Goal: Task Accomplishment & Management: Complete application form

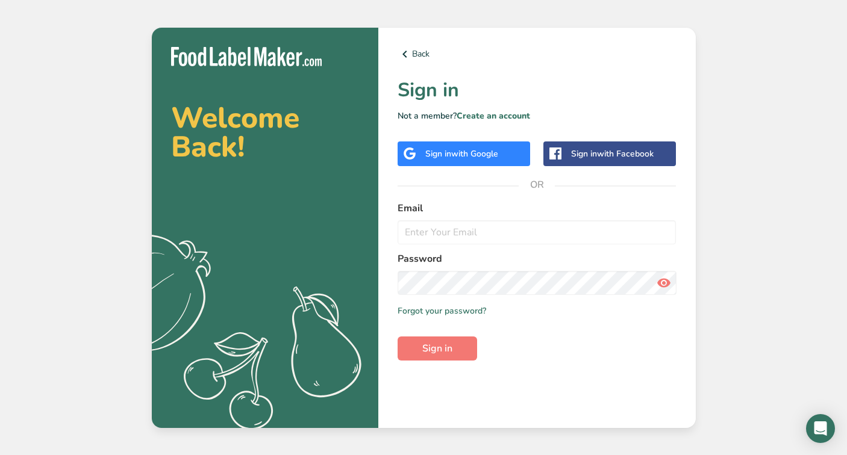
click at [486, 149] on span "with Google" at bounding box center [474, 153] width 47 height 11
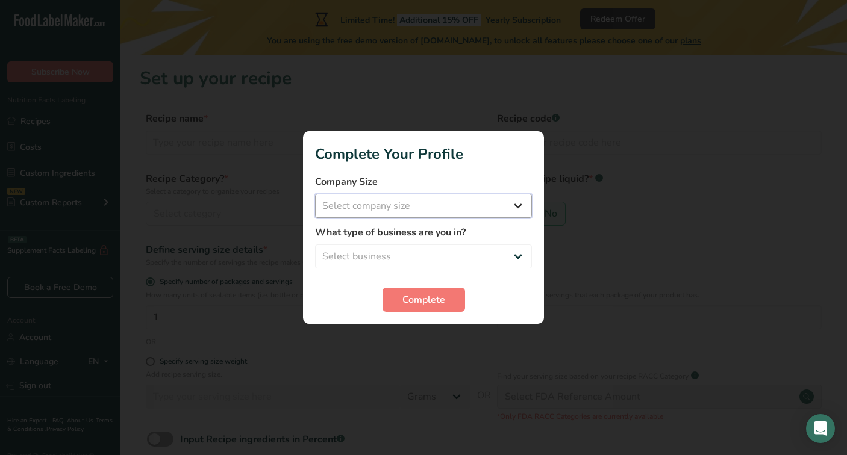
click at [472, 215] on select "Select company size Fewer than 10 Employees 10 to 50 Employees 51 to 500 Employ…" at bounding box center [423, 206] width 217 height 24
click at [474, 259] on select "Select business Packaged Food Manufacturer Restaurant & Cafe Bakery Meal Plans …" at bounding box center [423, 257] width 217 height 24
select select "1"
click at [426, 309] on button "Complete" at bounding box center [423, 300] width 83 height 24
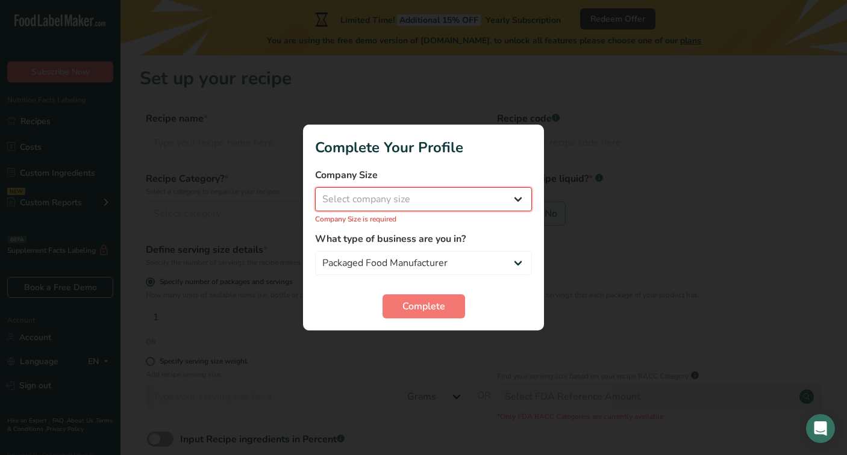
click at [445, 204] on select "Select company size Fewer than 10 Employees 10 to 50 Employees 51 to 500 Employ…" at bounding box center [423, 199] width 217 height 24
select select "1"
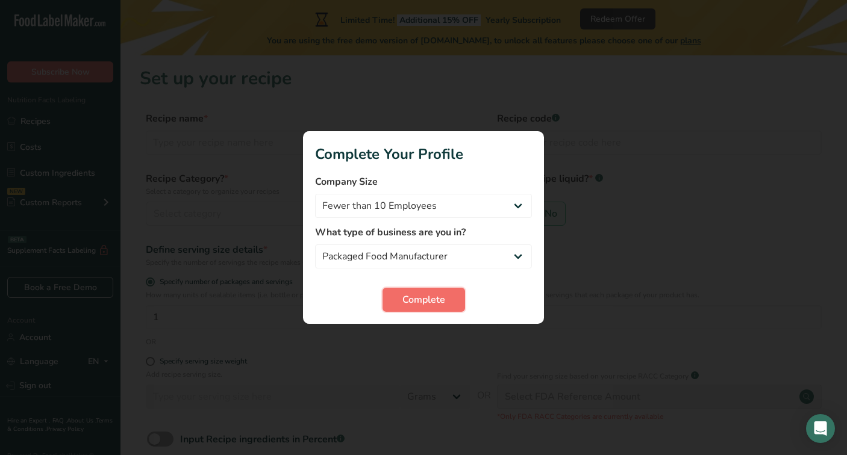
click at [417, 295] on span "Complete" at bounding box center [423, 300] width 43 height 14
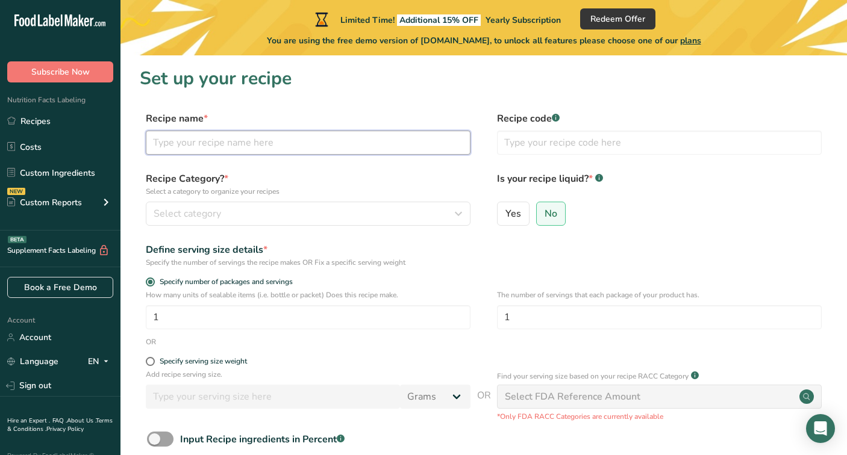
click at [392, 152] on input "text" at bounding box center [308, 143] width 325 height 24
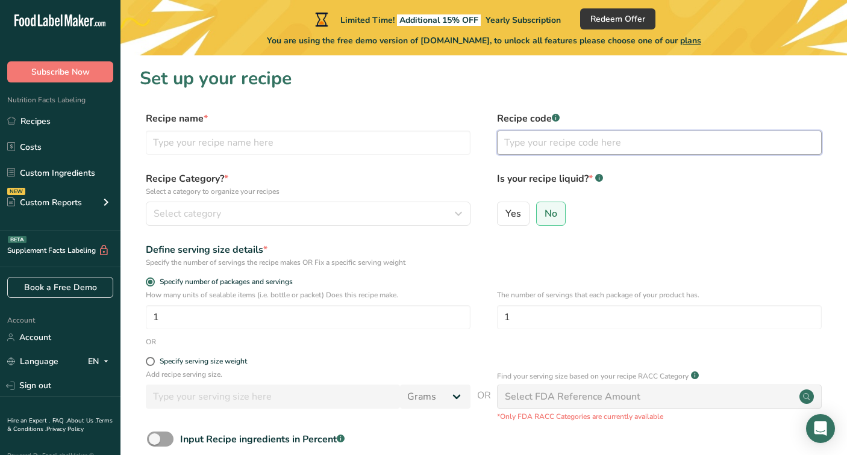
click at [537, 152] on input "text" at bounding box center [659, 143] width 325 height 24
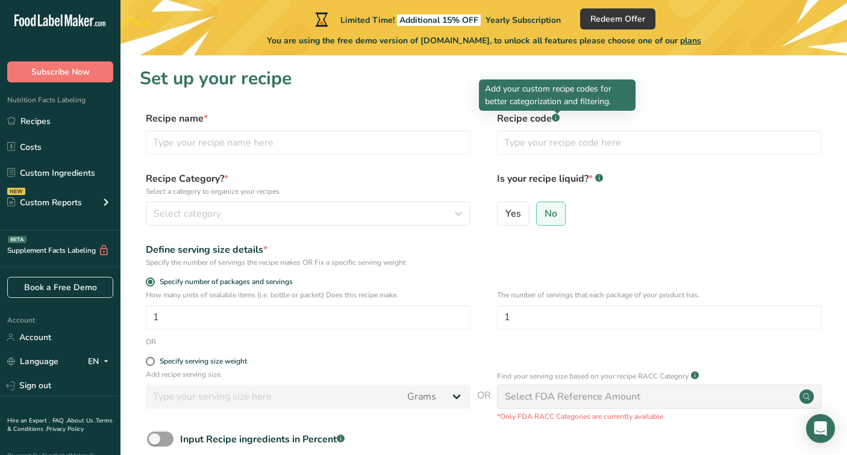
click at [556, 120] on rect at bounding box center [556, 118] width 8 height 8
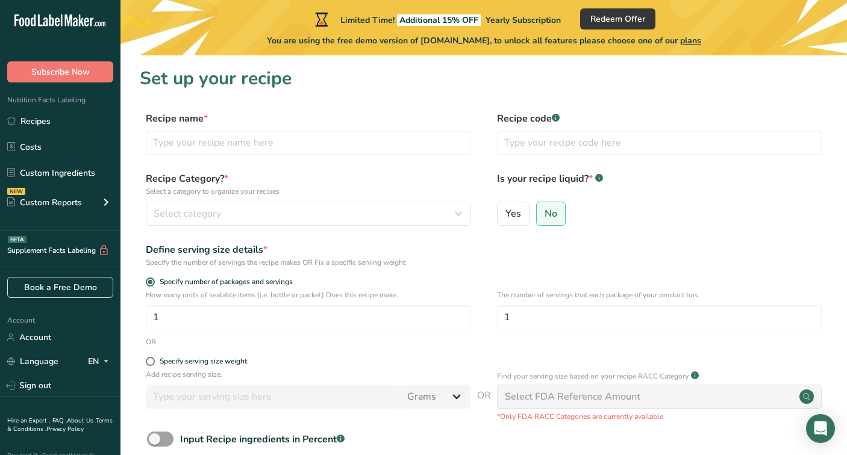
click at [556, 120] on rect at bounding box center [556, 118] width 8 height 8
click at [393, 141] on input "text" at bounding box center [308, 143] width 325 height 24
type input "Strawberry Jam"
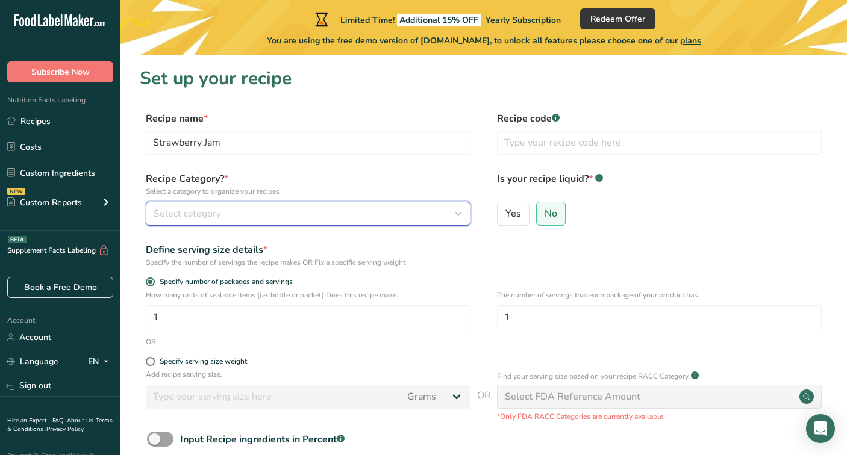
click at [285, 220] on div "Select category" at bounding box center [305, 214] width 302 height 14
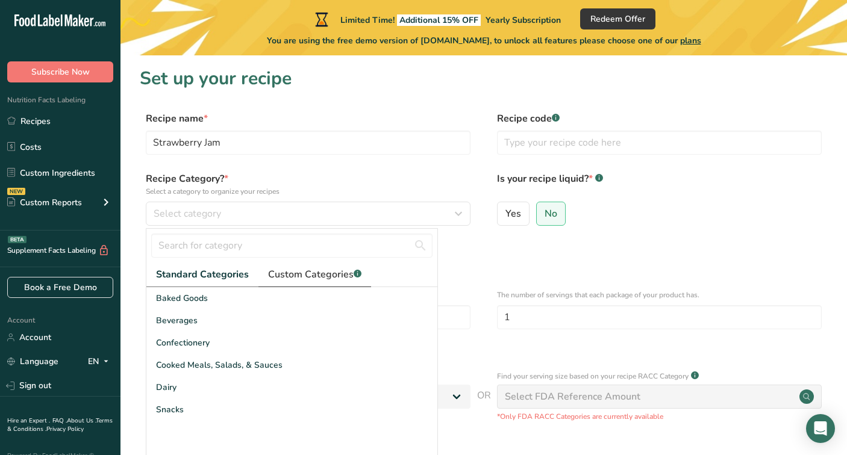
click at [298, 279] on span "Custom Categories .a-a{fill:#347362;}.b-a{fill:#fff;}" at bounding box center [314, 274] width 93 height 14
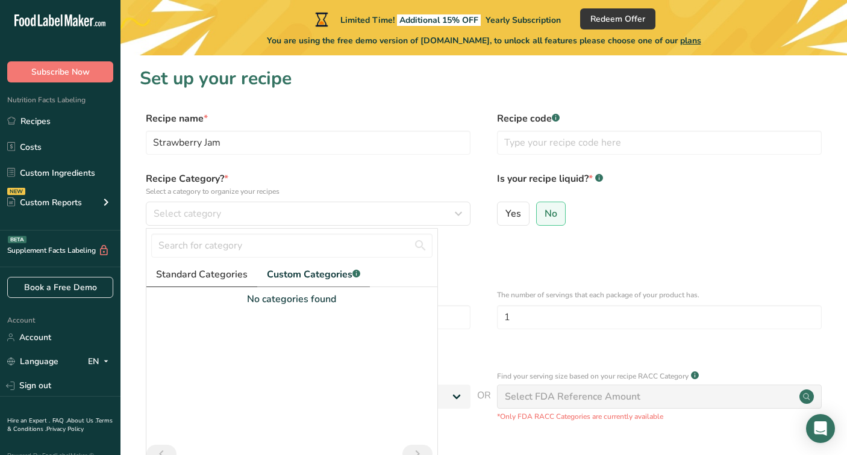
click at [224, 274] on span "Standard Categories" at bounding box center [202, 274] width 92 height 14
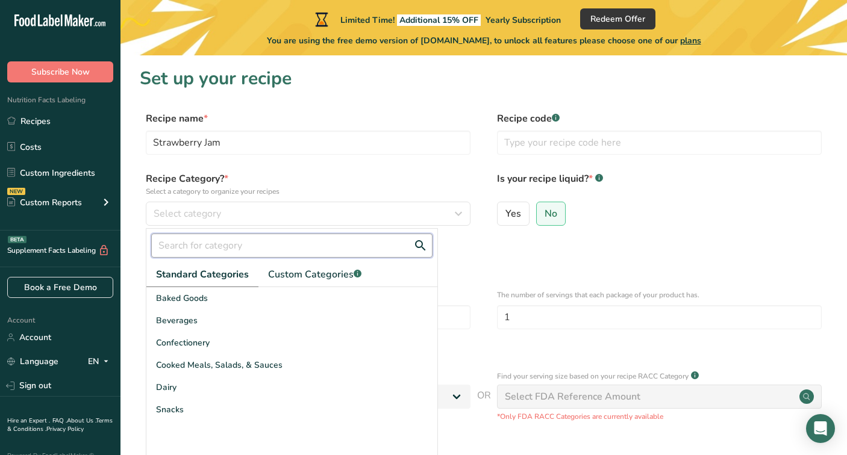
click at [234, 250] on input "text" at bounding box center [291, 246] width 281 height 24
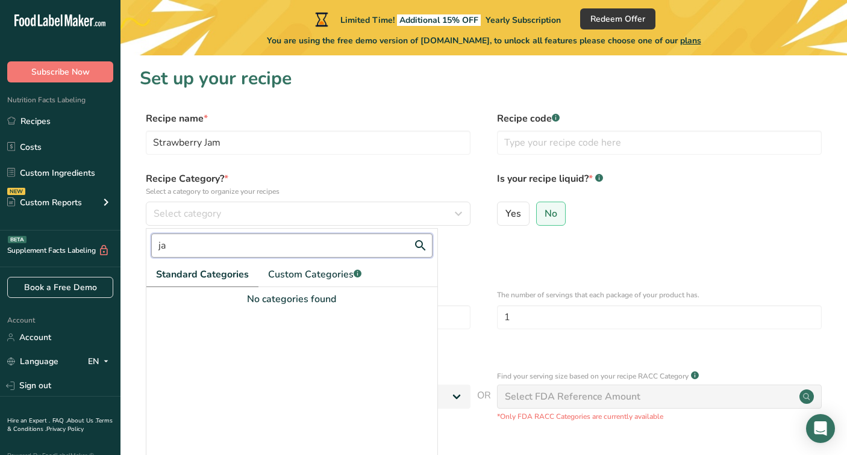
type input "j"
type input "c"
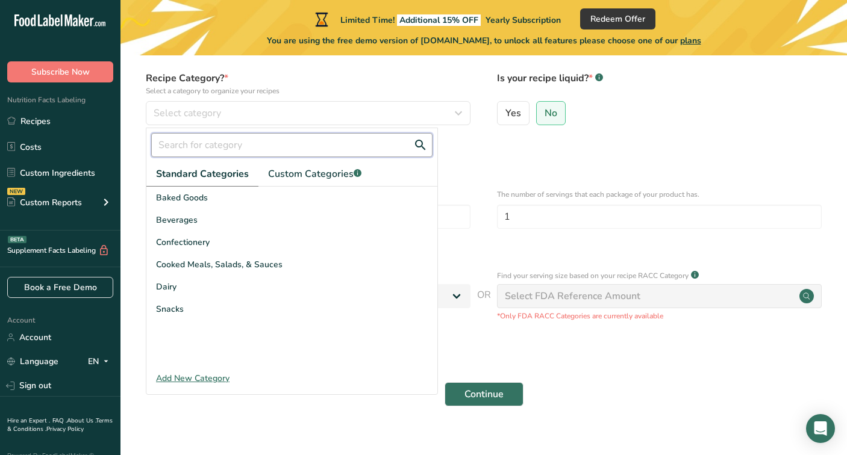
scroll to position [110, 0]
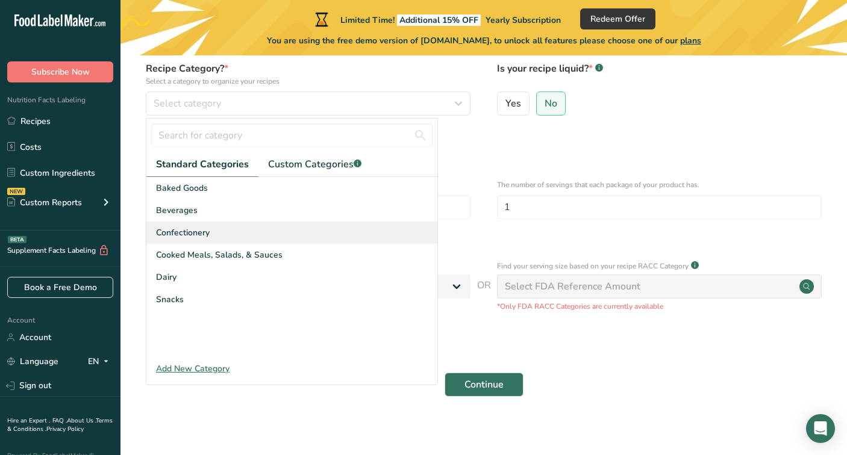
click at [192, 236] on span "Confectionery" at bounding box center [183, 232] width 54 height 13
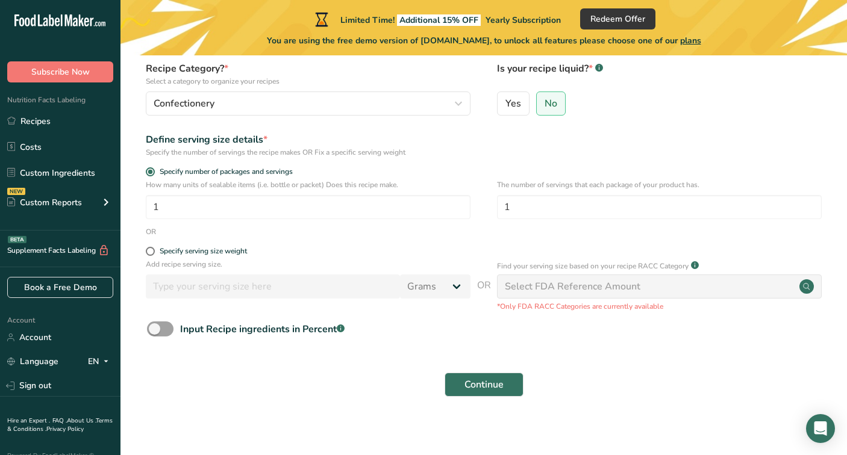
click at [597, 284] on div "Select FDA Reference Amount" at bounding box center [573, 286] width 136 height 14
click at [569, 206] on input "1" at bounding box center [659, 207] width 325 height 24
type input "8"
click at [152, 250] on span at bounding box center [150, 251] width 9 height 9
click at [152, 250] on input "Specify serving size weight" at bounding box center [150, 252] width 8 height 8
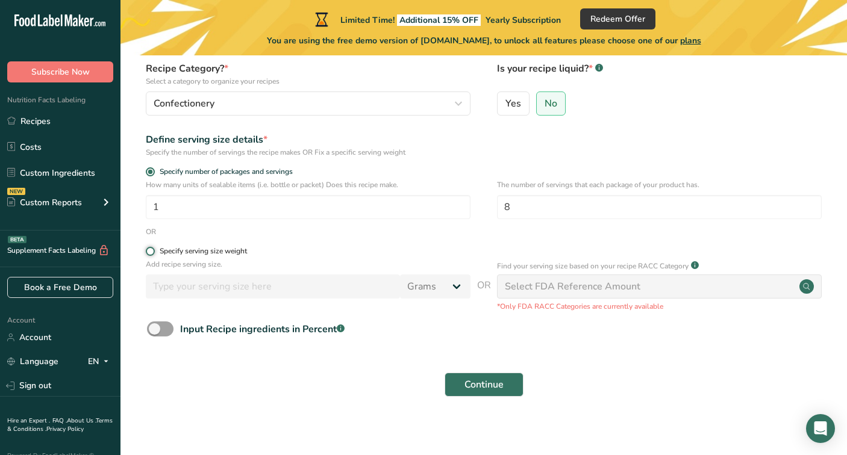
radio input "true"
radio input "false"
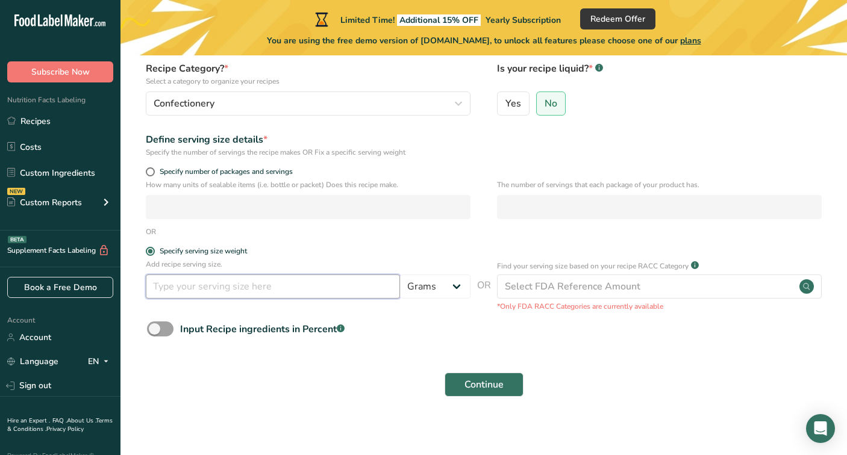
click at [190, 282] on input "number" at bounding box center [273, 287] width 254 height 24
type input "2"
type input "150"
click at [452, 266] on p "Add recipe serving size." at bounding box center [308, 264] width 325 height 11
click at [164, 332] on span at bounding box center [160, 329] width 27 height 15
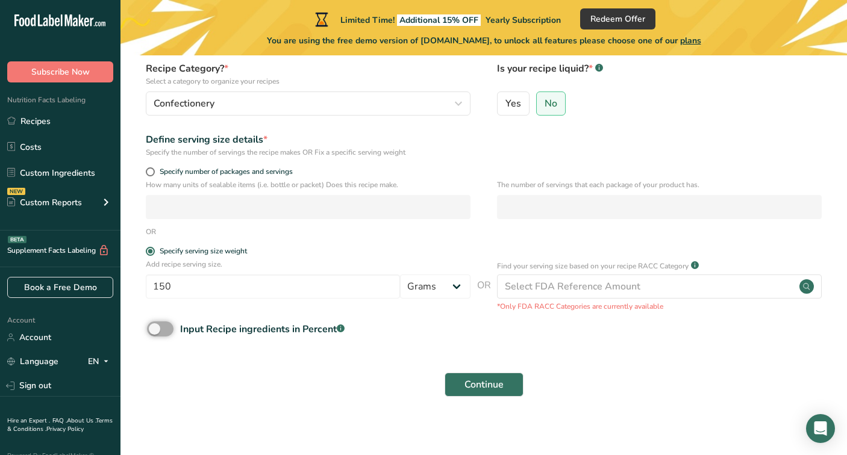
click at [155, 332] on input "Input Recipe ingredients in Percent .a-a{fill:#347362;}.b-a{fill:#fff;}" at bounding box center [151, 329] width 8 height 8
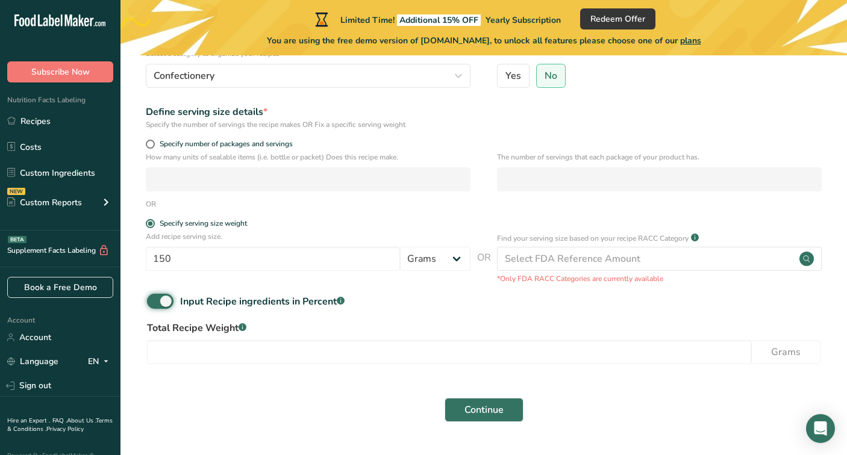
scroll to position [135, 0]
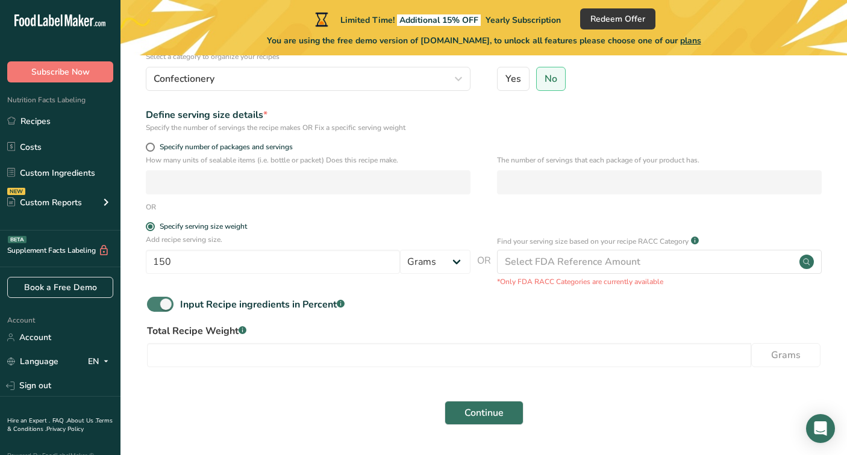
click at [168, 308] on span at bounding box center [160, 304] width 27 height 15
click at [155, 308] on input "Input Recipe ingredients in Percent .a-a{fill:#347362;}.b-a{fill:#fff;}" at bounding box center [151, 305] width 8 height 8
checkbox input "false"
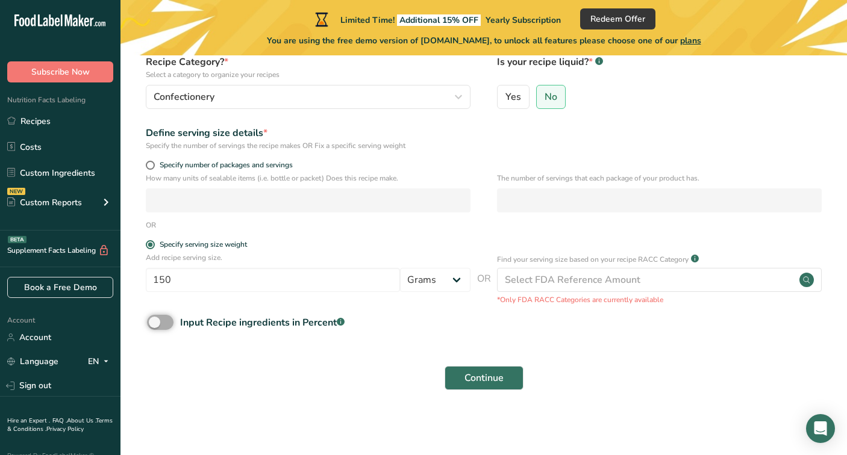
scroll to position [117, 0]
click at [484, 377] on span "Continue" at bounding box center [483, 378] width 39 height 14
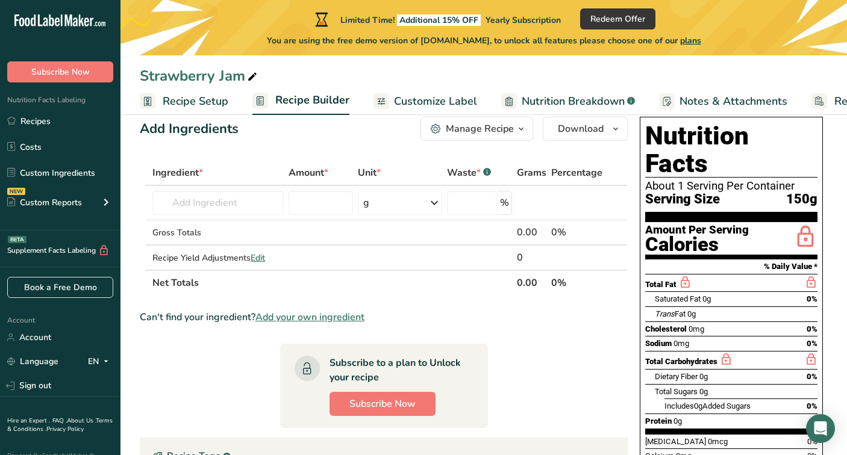
scroll to position [32, 0]
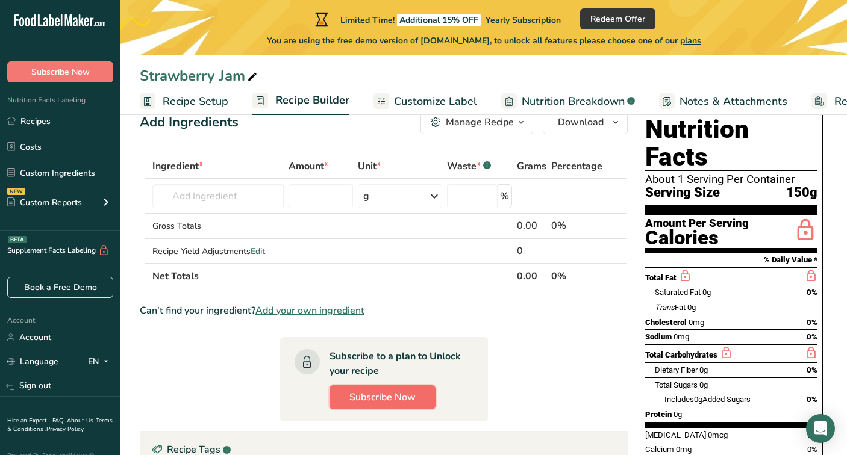
click at [383, 395] on span "Subscribe Now" at bounding box center [382, 397] width 66 height 14
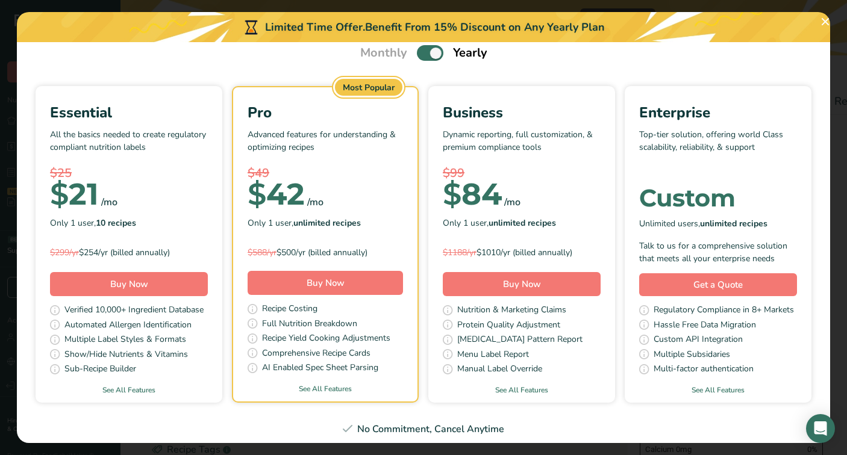
scroll to position [60, 0]
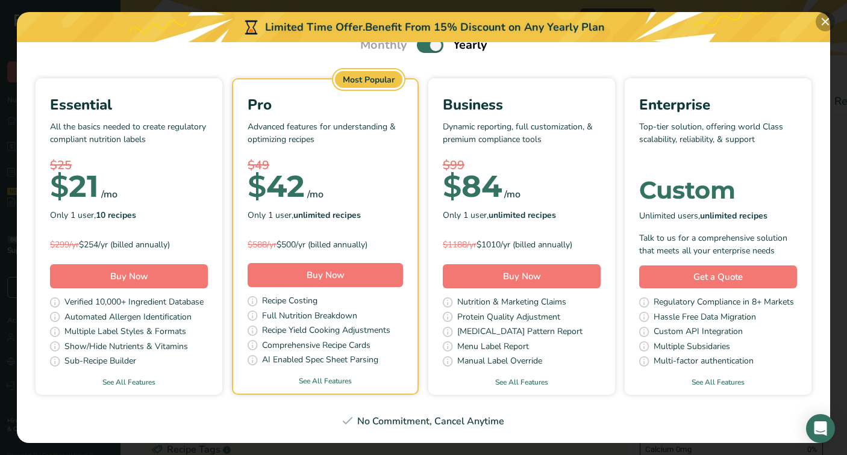
click at [820, 20] on button "Pick Your Pricing Plan Modal" at bounding box center [825, 21] width 19 height 19
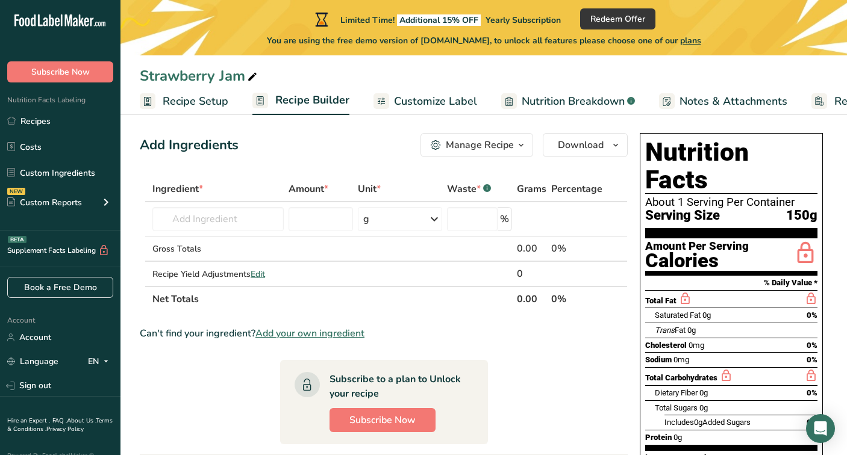
scroll to position [0, 0]
